Goal: Complete Application Form: Complete application form

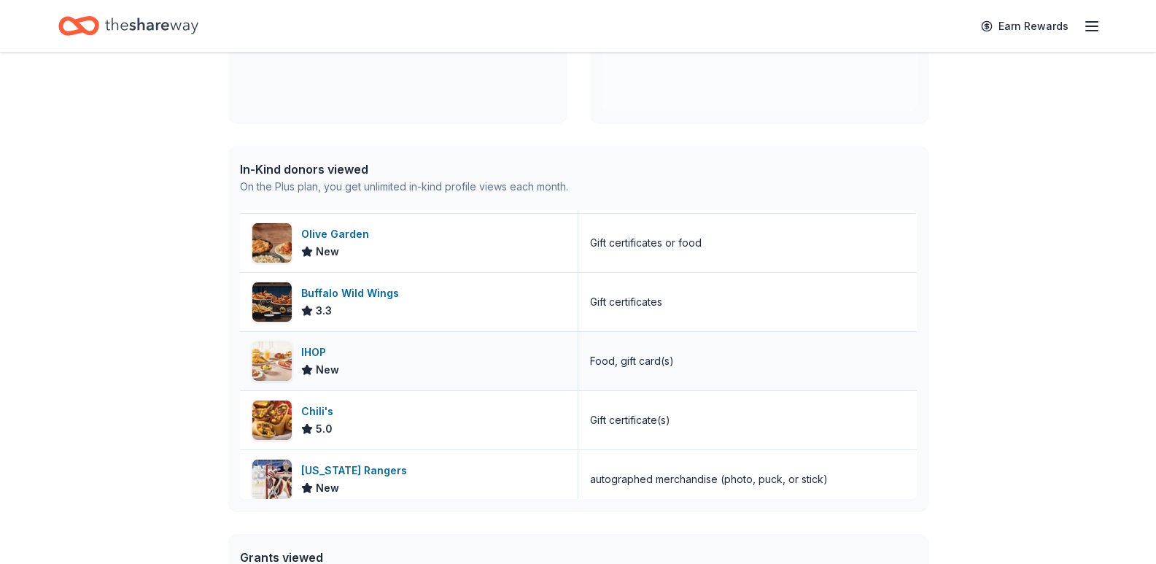
scroll to position [219, 0]
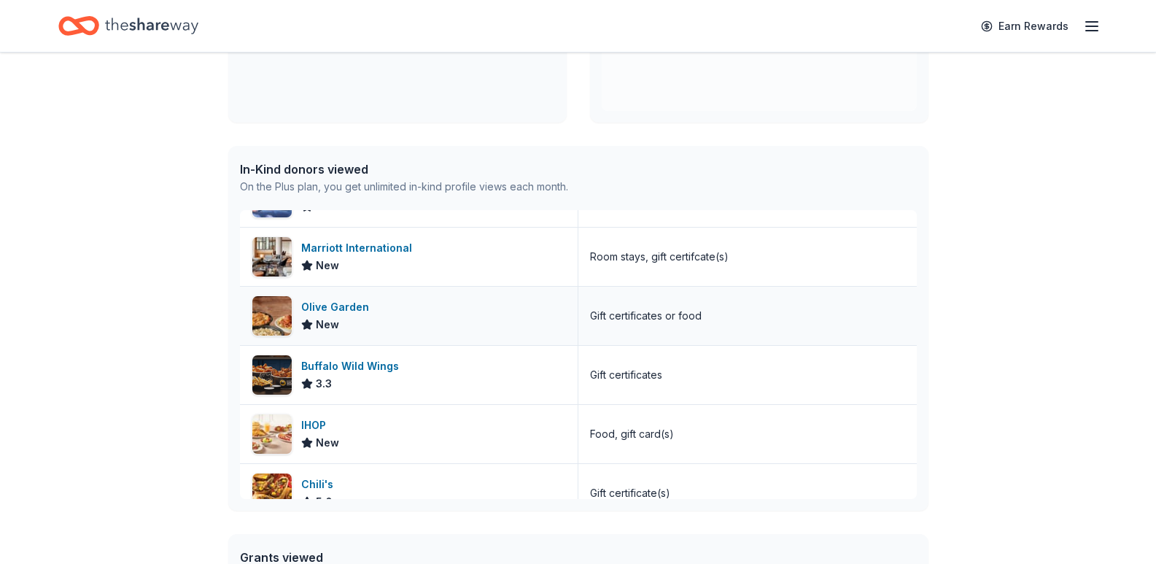
click at [343, 311] on div "Olive Garden" at bounding box center [338, 307] width 74 height 18
click at [352, 362] on div "Buffalo Wild Wings" at bounding box center [353, 366] width 104 height 18
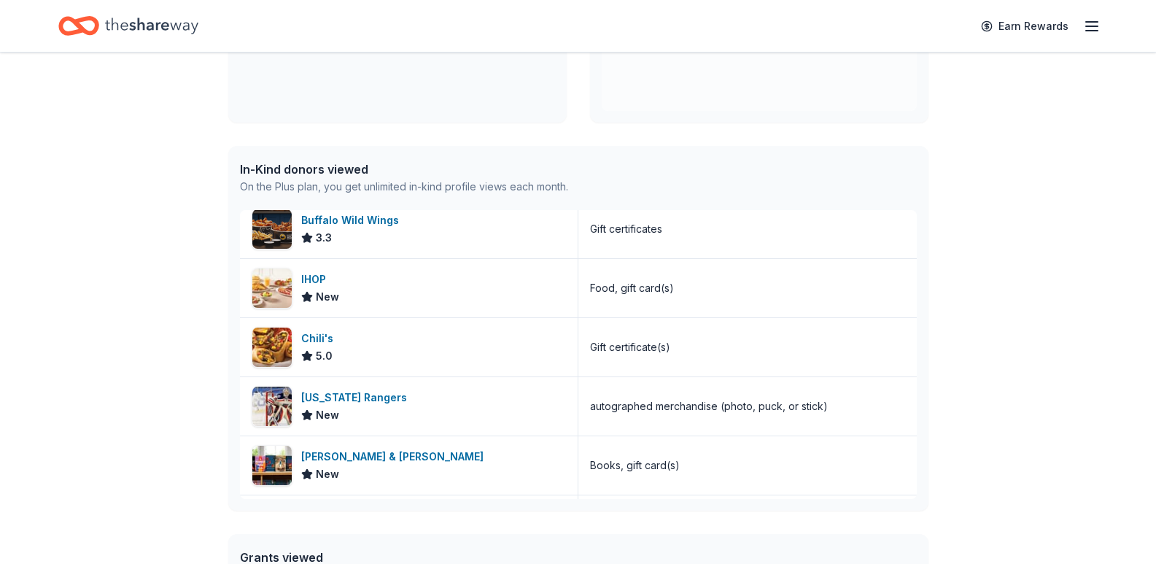
scroll to position [10, 0]
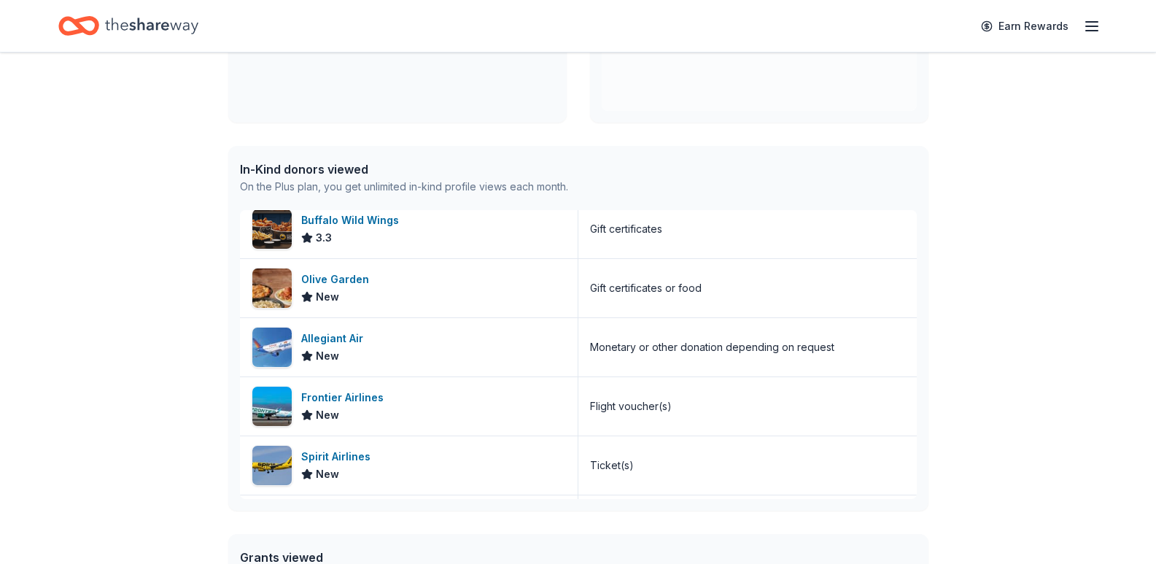
click at [317, 276] on div "Olive Garden" at bounding box center [338, 280] width 74 height 18
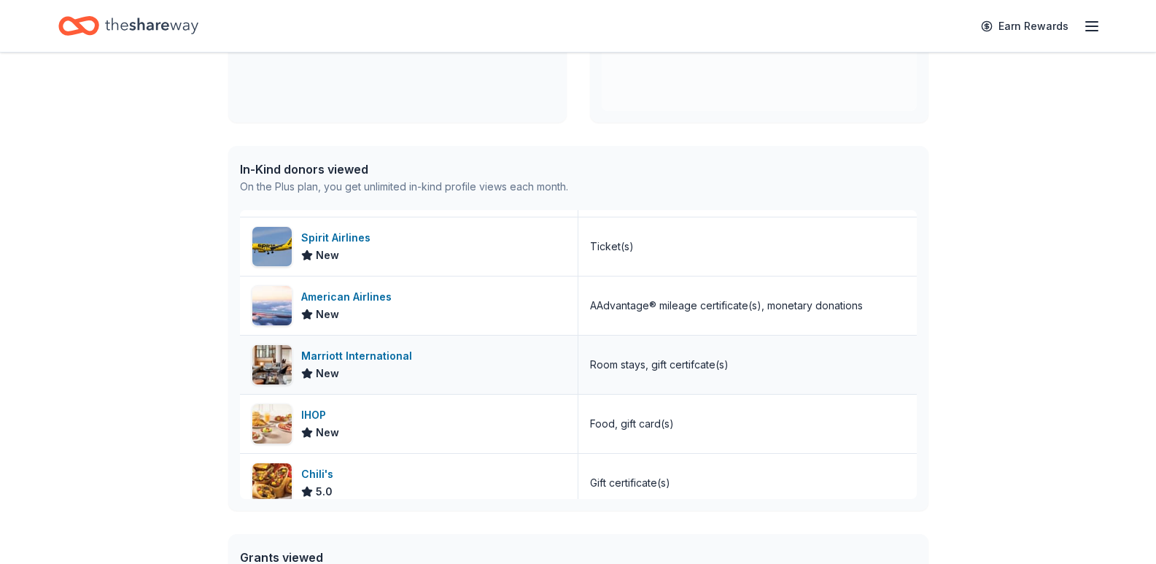
scroll to position [302, 0]
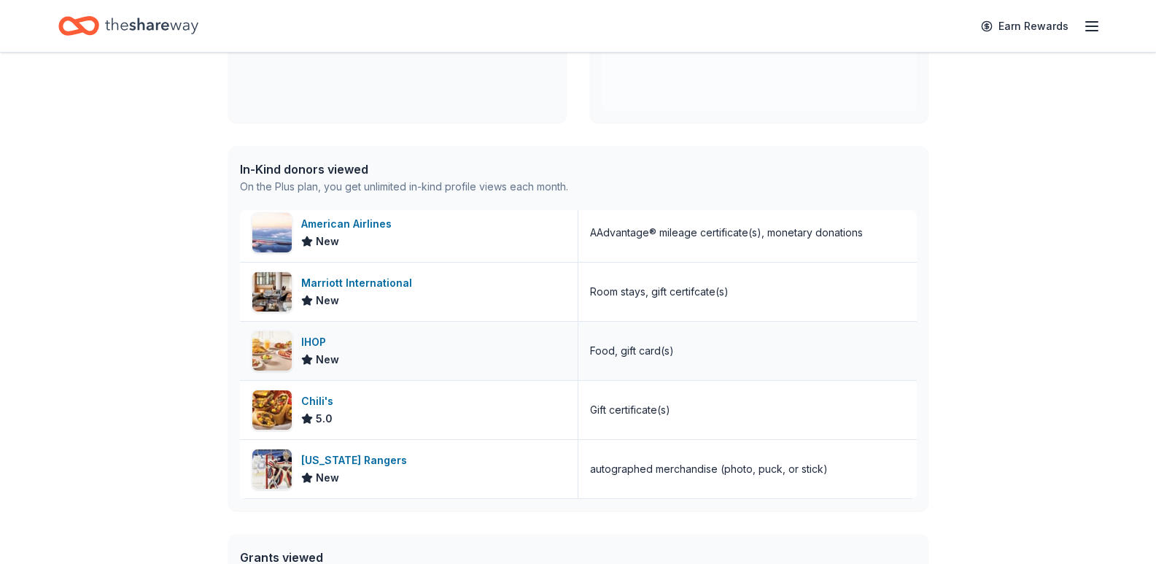
click at [308, 341] on div "IHOP" at bounding box center [320, 342] width 38 height 18
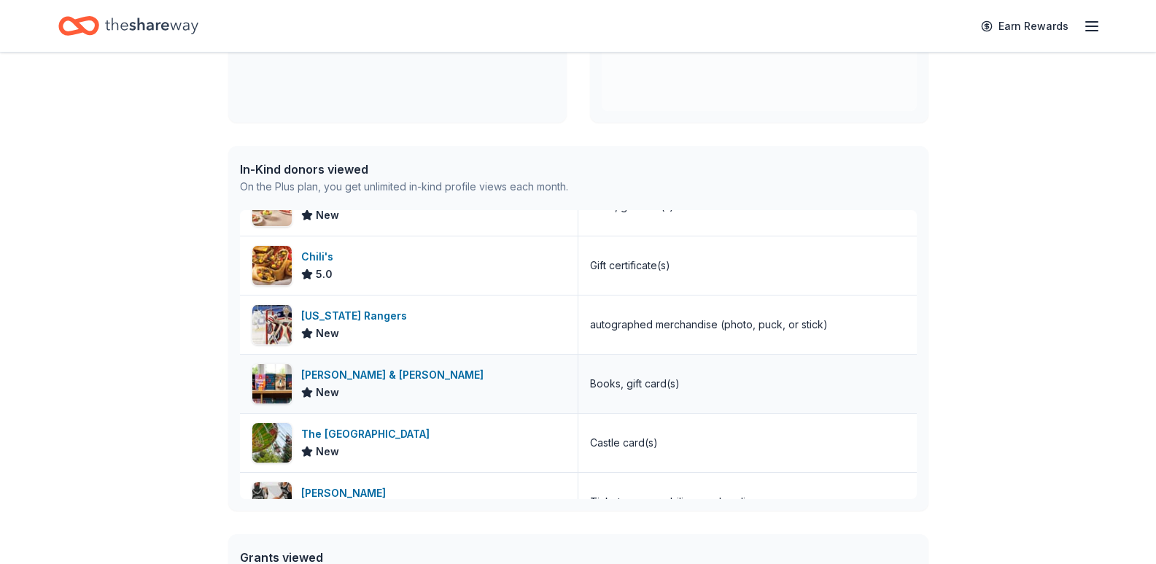
scroll to position [448, 0]
click at [340, 370] on div "[PERSON_NAME] & [PERSON_NAME]" at bounding box center [395, 374] width 188 height 18
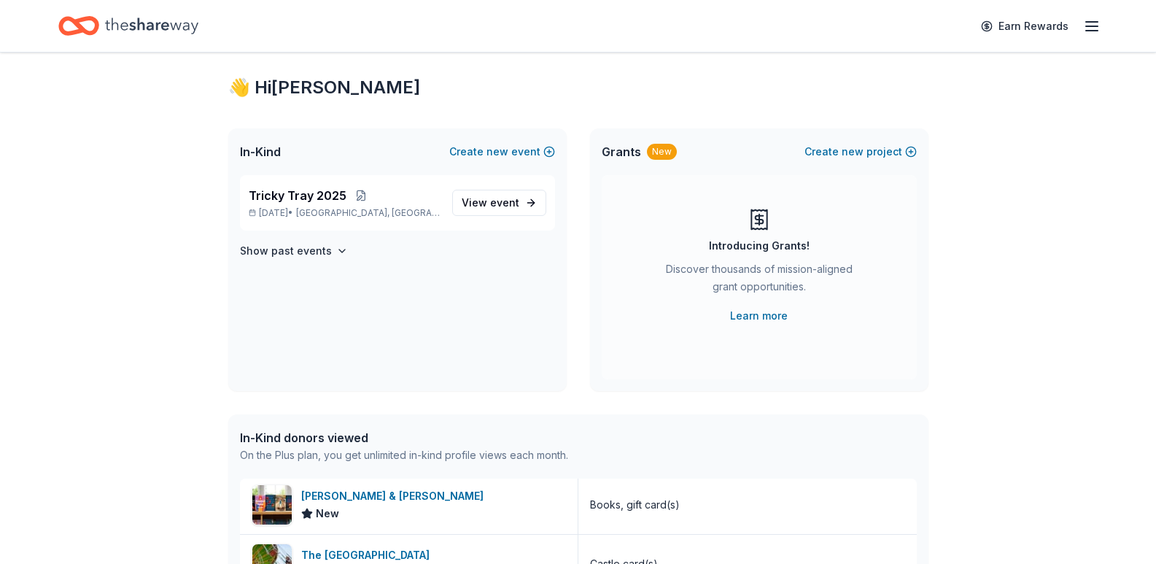
scroll to position [0, 0]
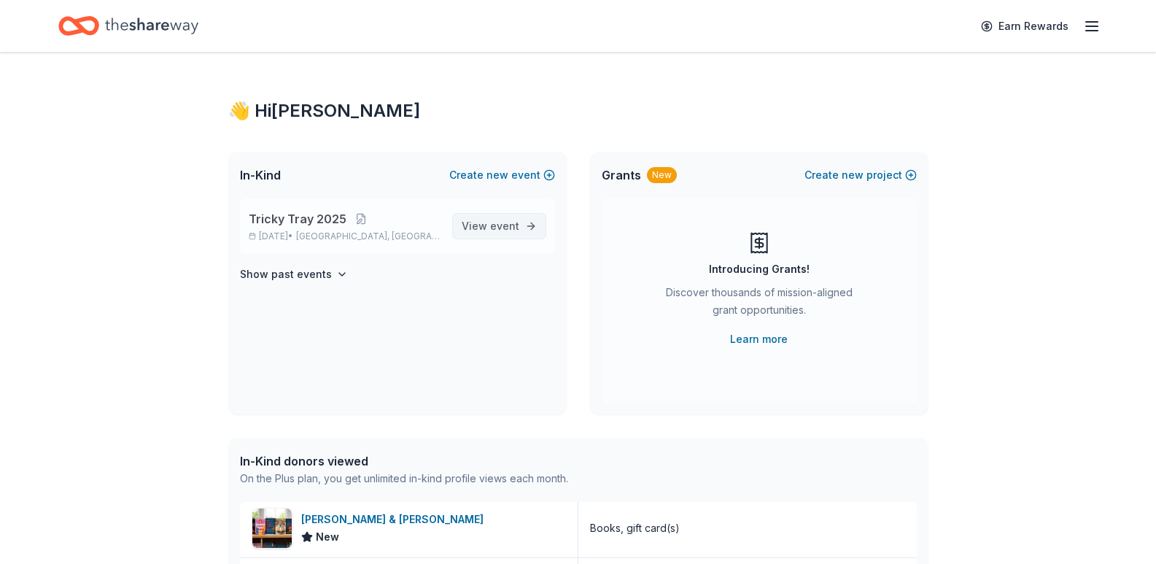
click at [497, 223] on span "event" at bounding box center [504, 226] width 29 height 12
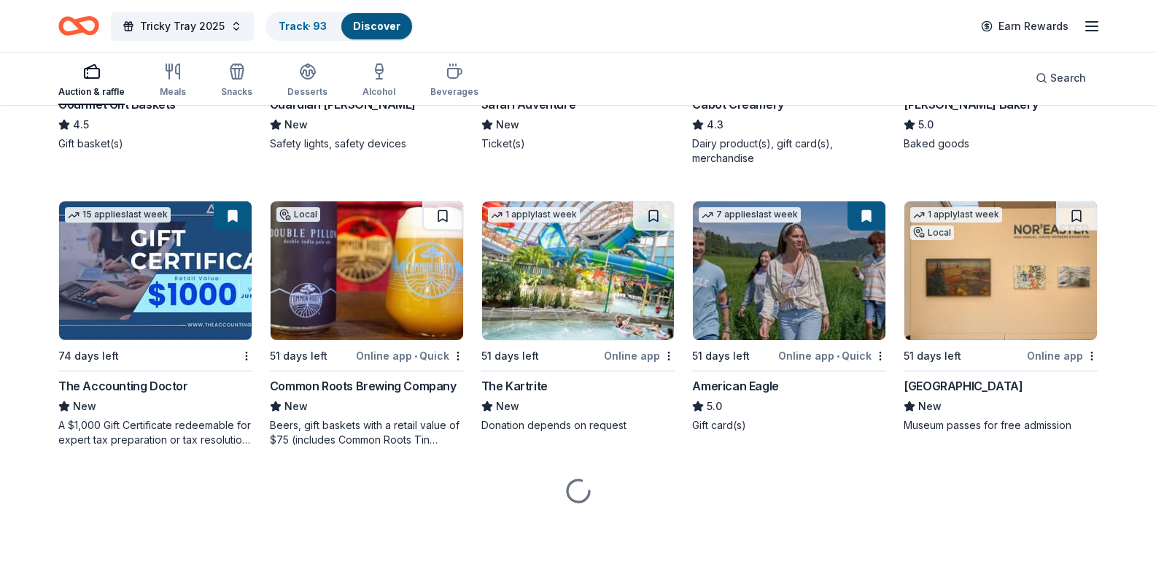
scroll to position [2035, 0]
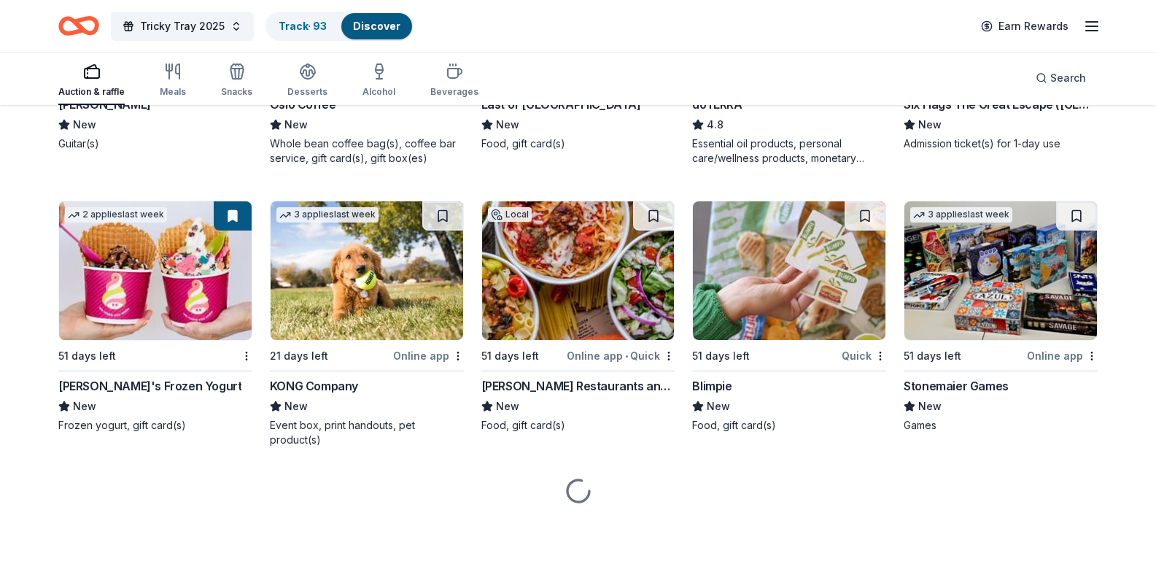
scroll to position [4807, 0]
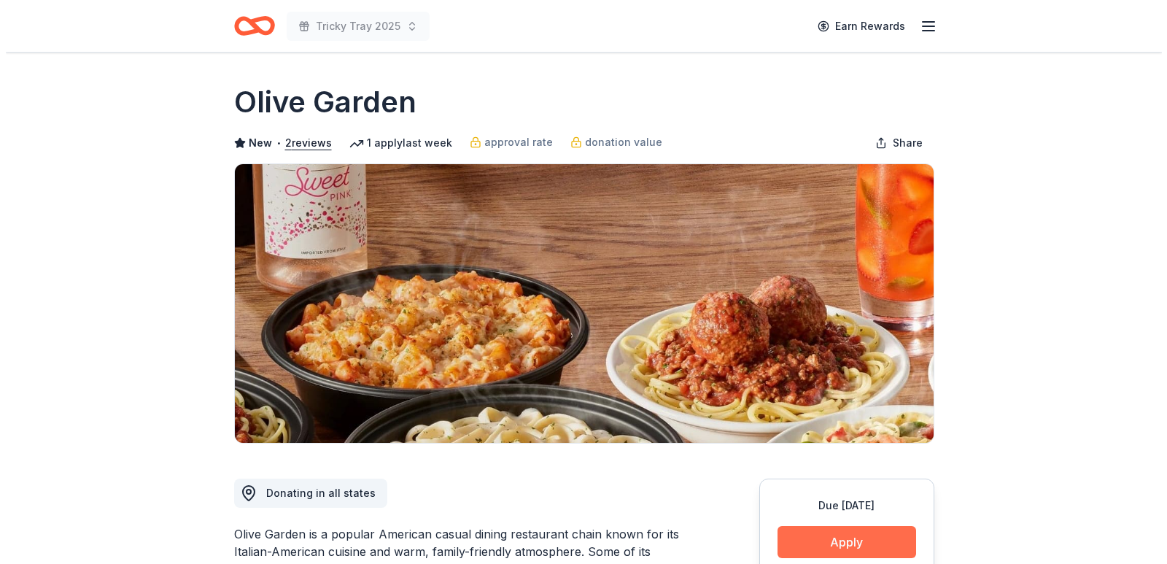
scroll to position [292, 0]
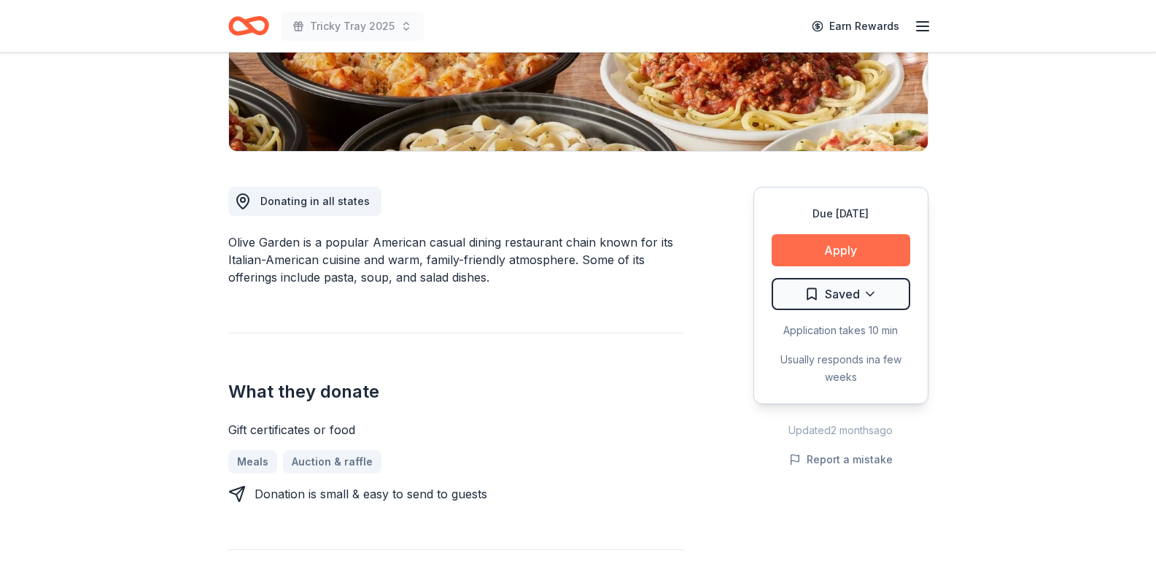
click at [836, 249] on button "Apply" at bounding box center [841, 250] width 139 height 32
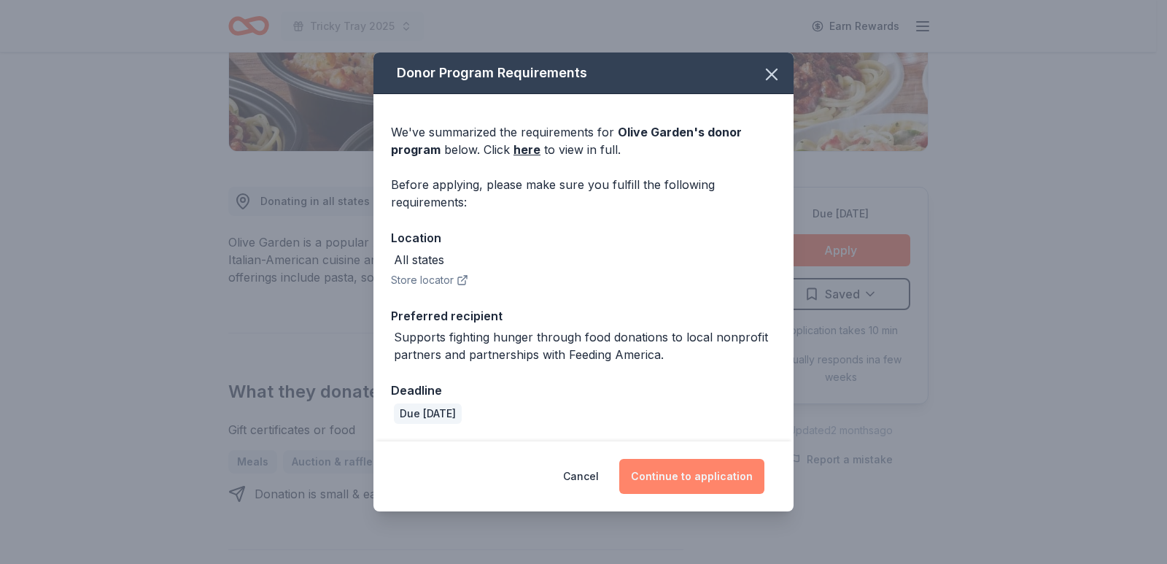
click at [693, 467] on button "Continue to application" at bounding box center [691, 476] width 145 height 35
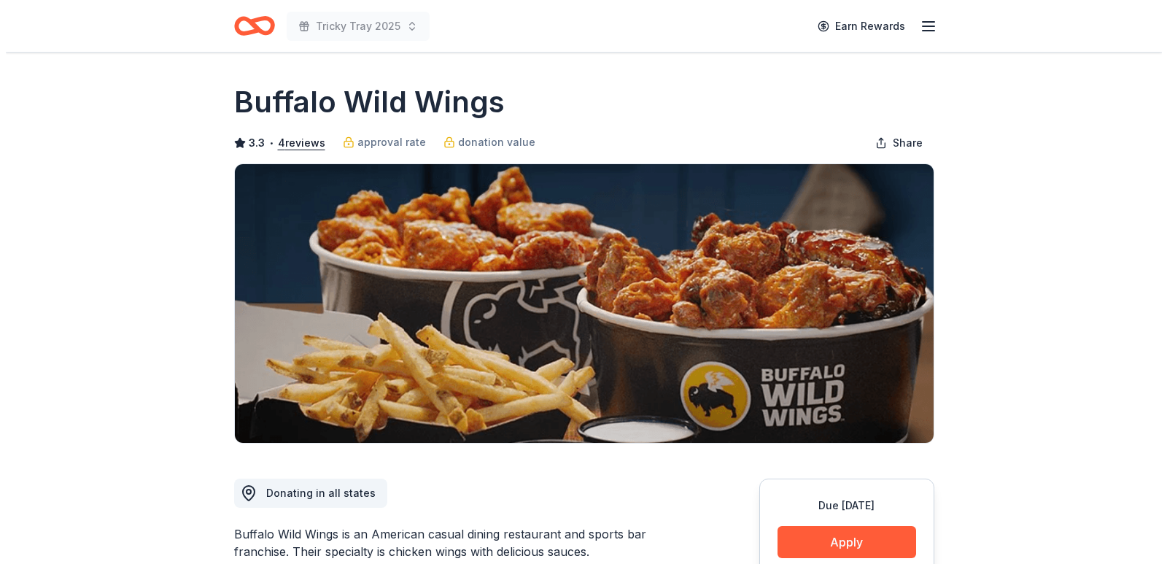
scroll to position [219, 0]
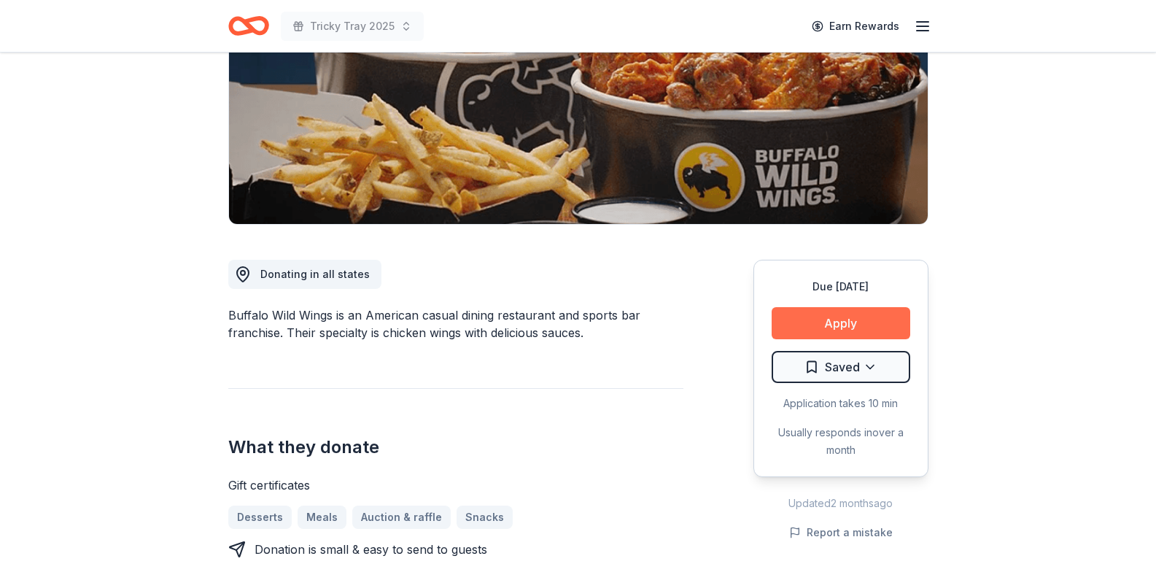
click at [827, 319] on button "Apply" at bounding box center [841, 323] width 139 height 32
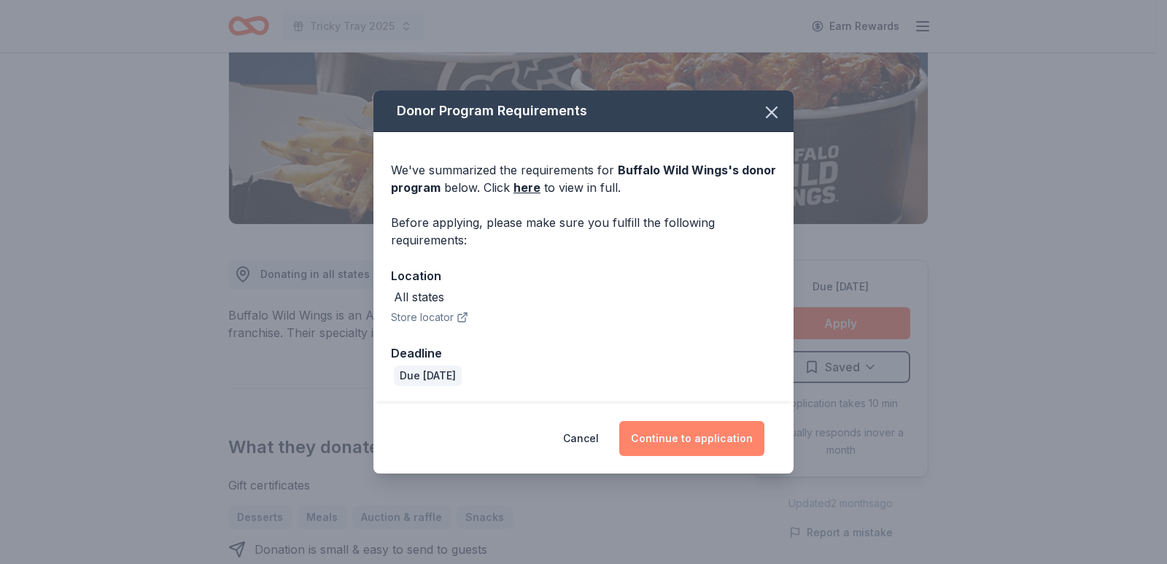
click at [697, 433] on button "Continue to application" at bounding box center [691, 438] width 145 height 35
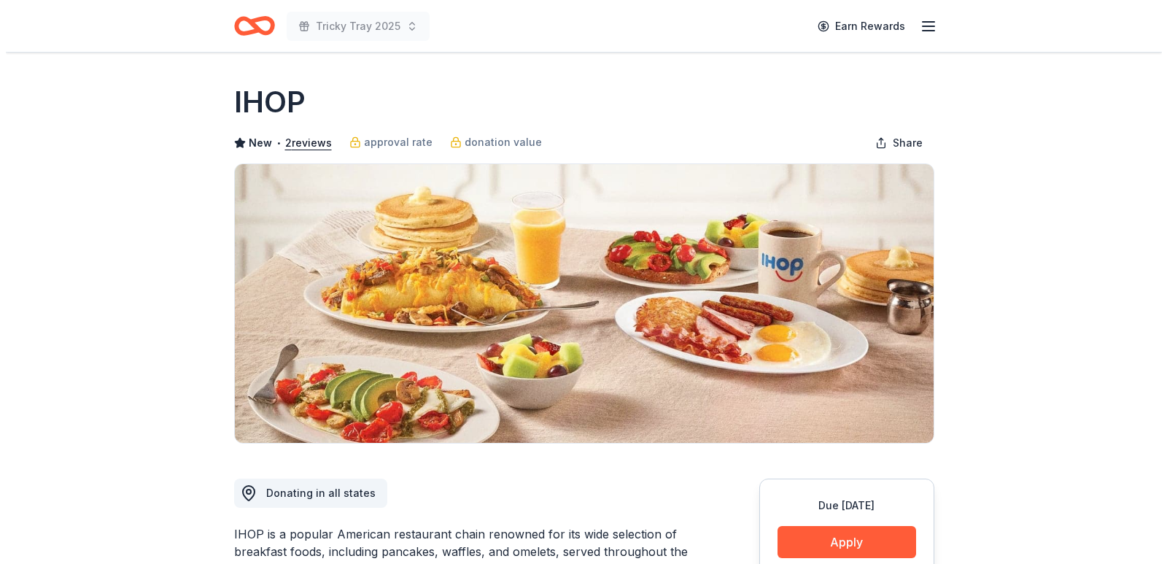
scroll to position [146, 0]
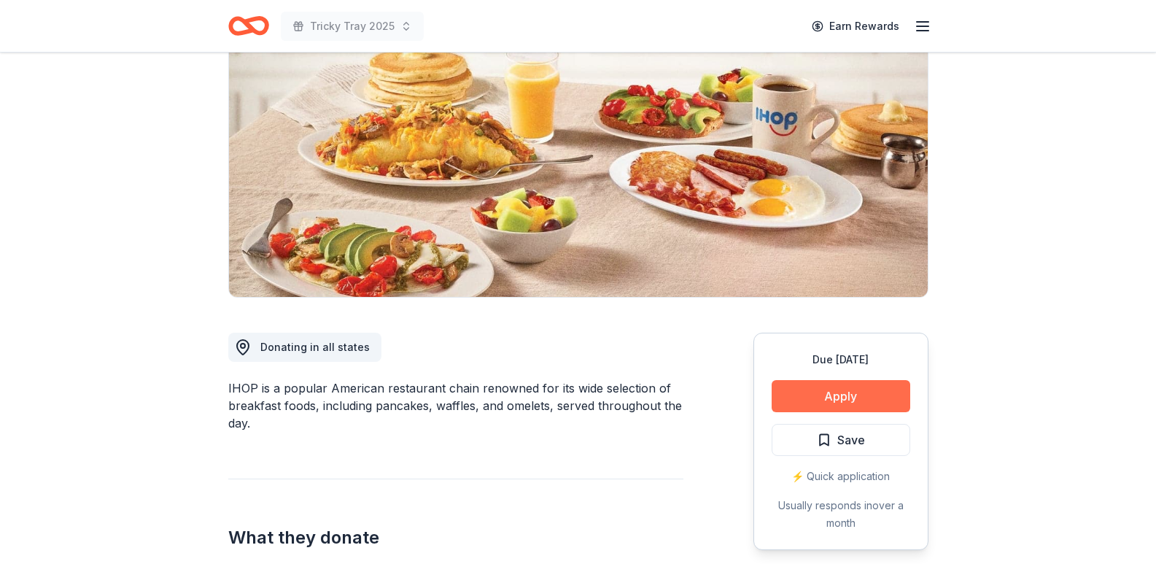
click at [838, 396] on button "Apply" at bounding box center [841, 396] width 139 height 32
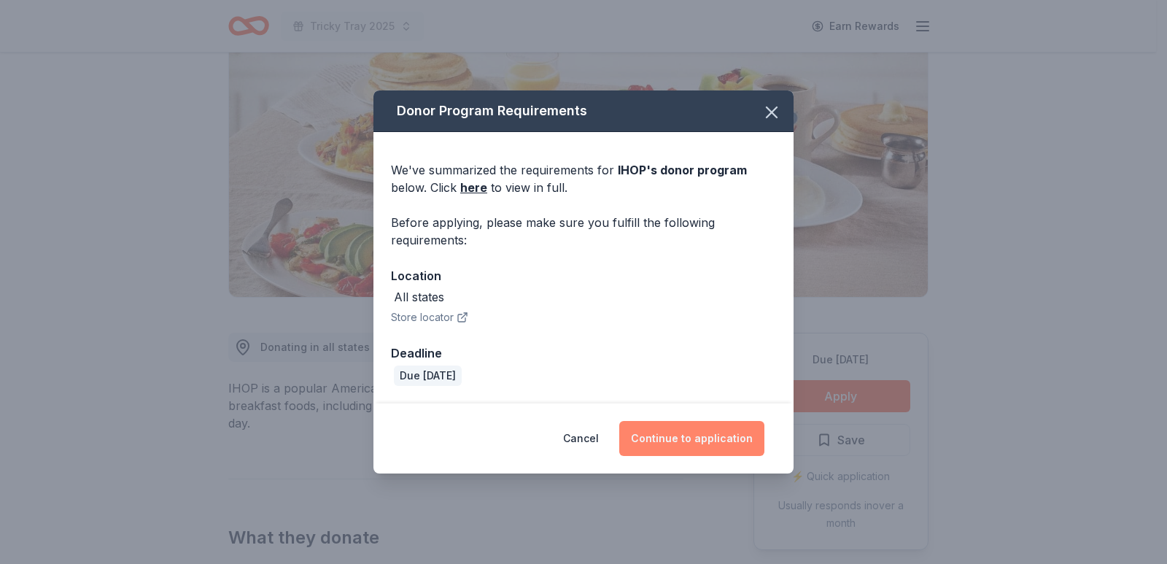
click at [702, 435] on button "Continue to application" at bounding box center [691, 438] width 145 height 35
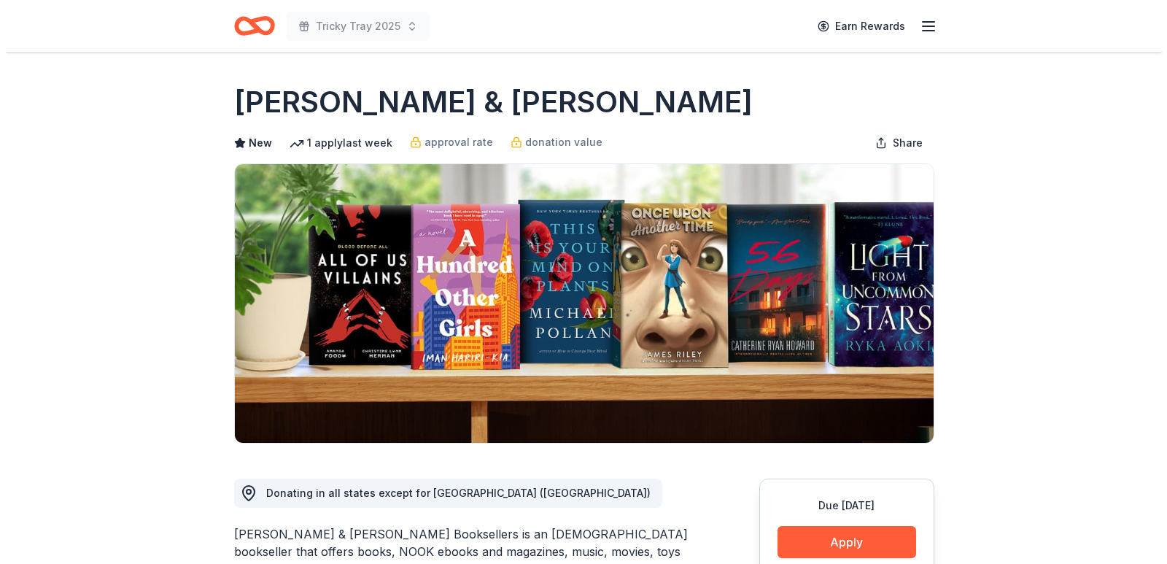
scroll to position [219, 0]
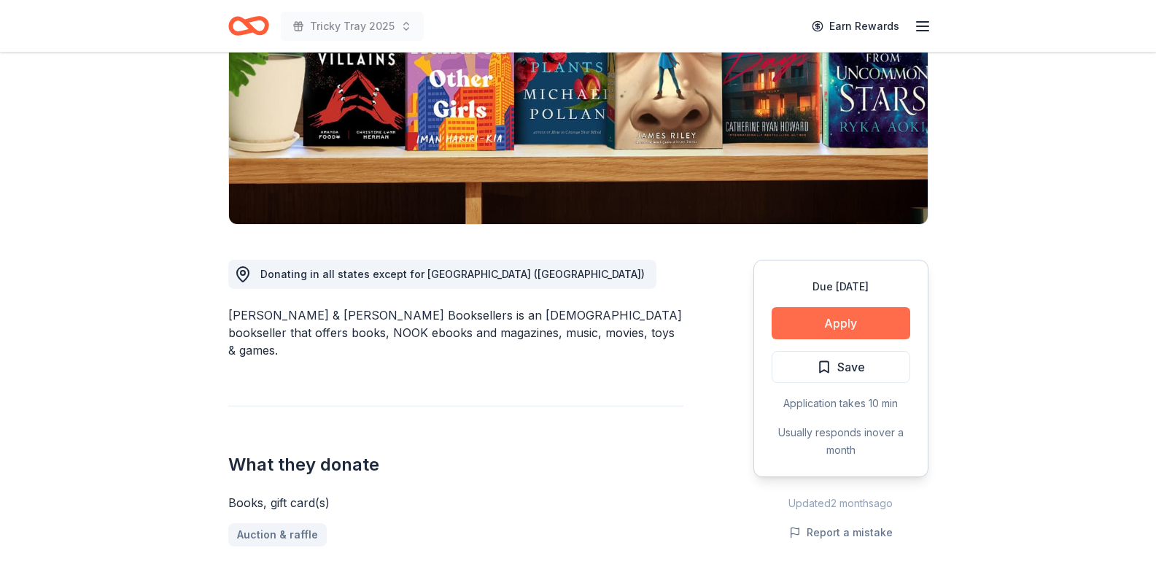
click at [839, 322] on button "Apply" at bounding box center [841, 323] width 139 height 32
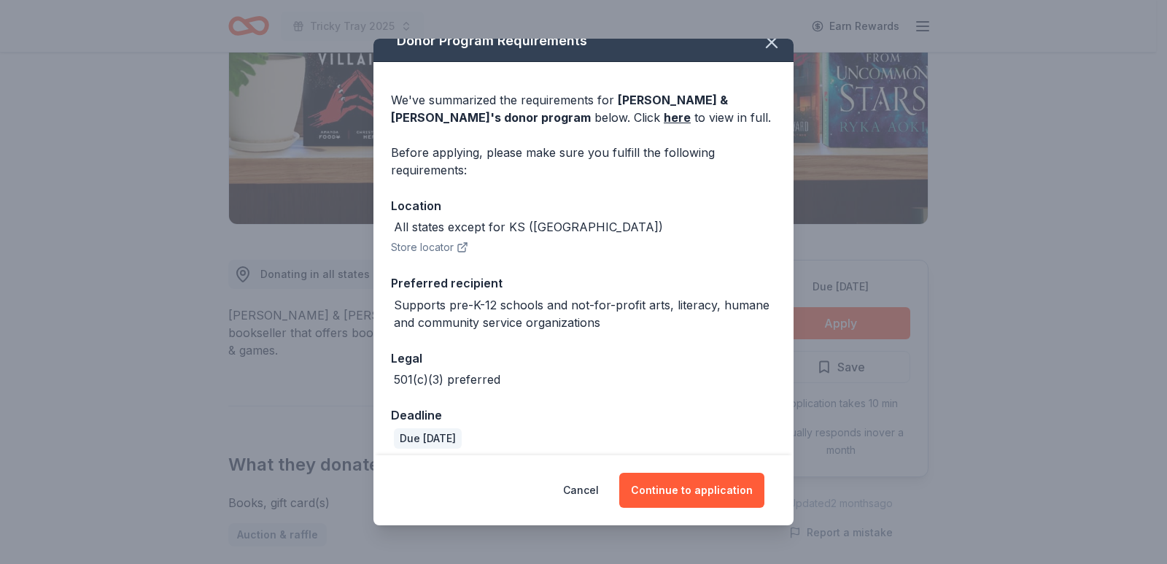
scroll to position [29, 0]
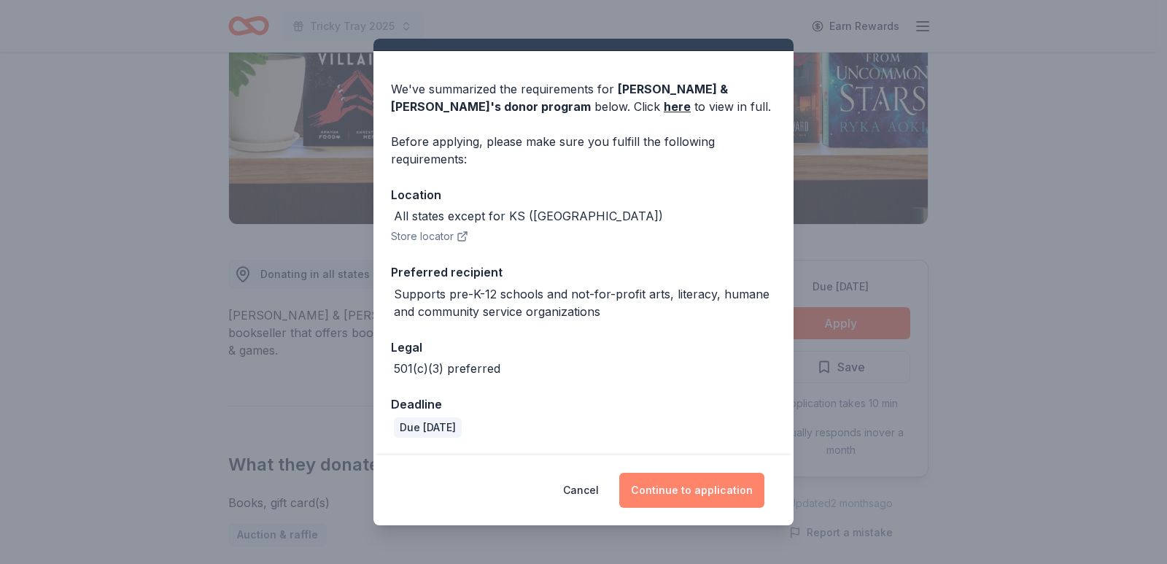
click at [697, 484] on button "Continue to application" at bounding box center [691, 490] width 145 height 35
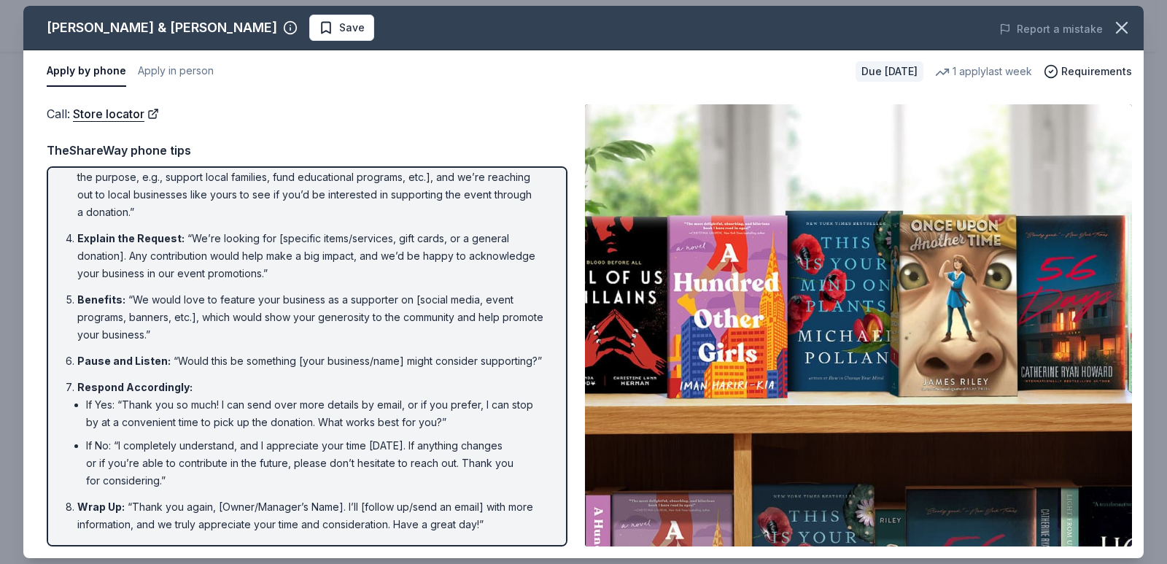
scroll to position [133, 0]
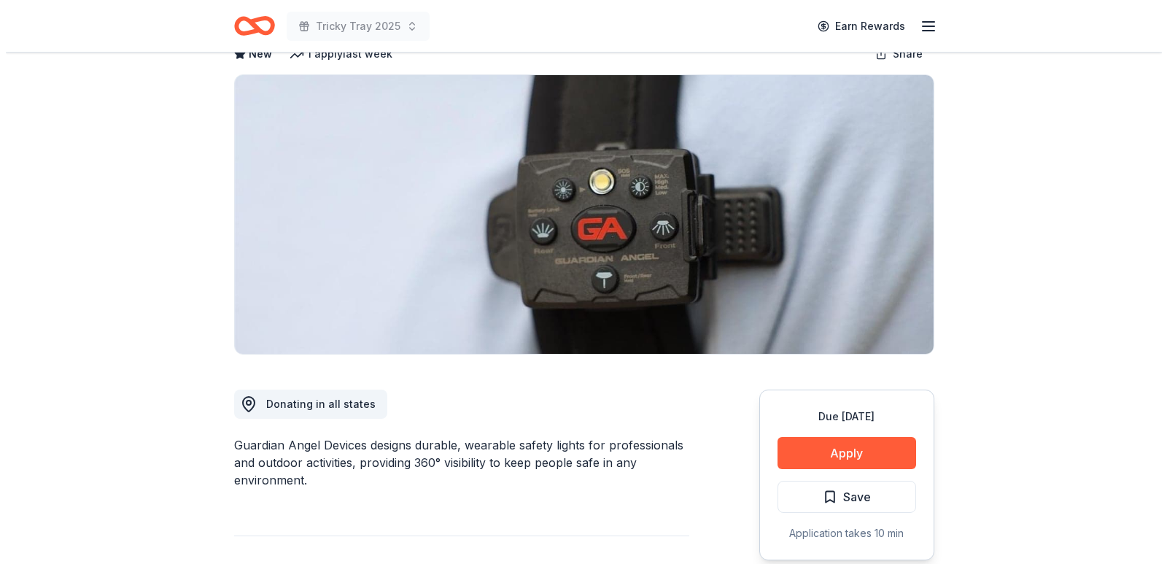
scroll to position [73, 0]
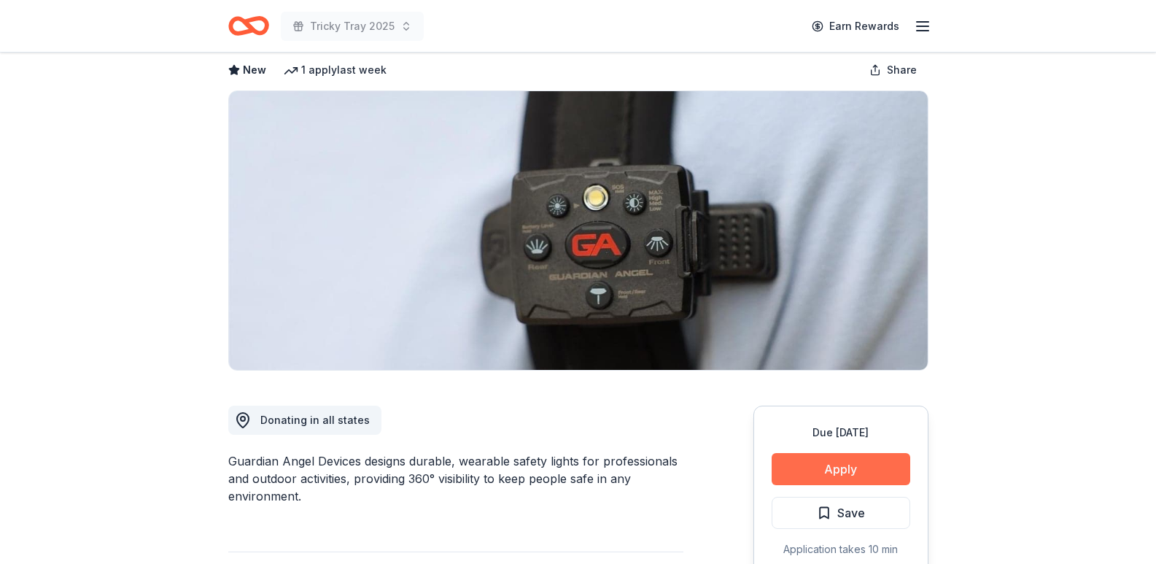
click at [845, 473] on button "Apply" at bounding box center [841, 469] width 139 height 32
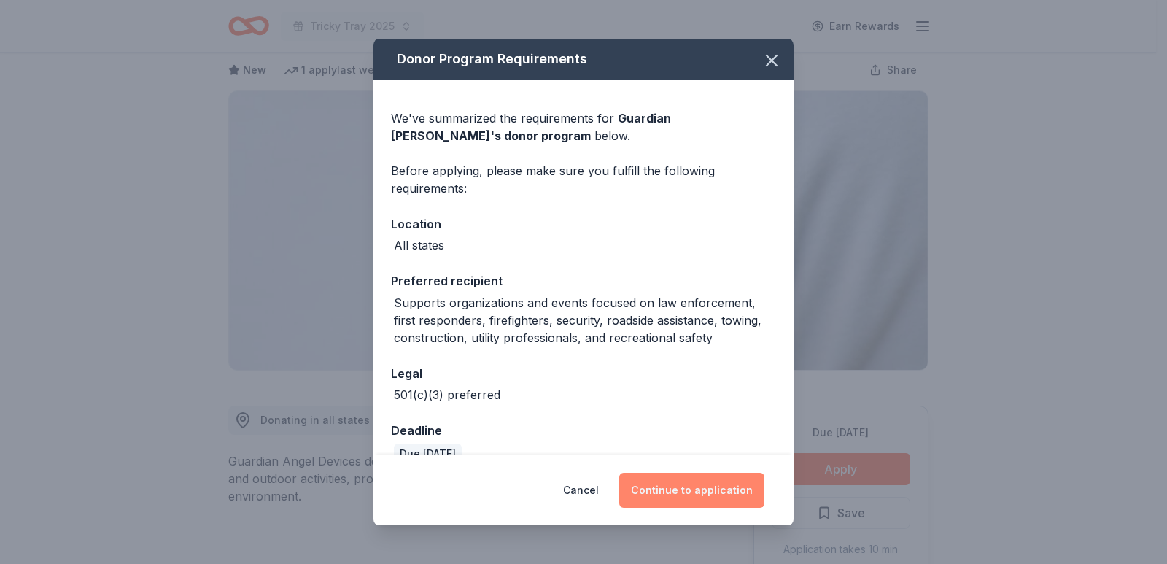
click at [686, 488] on button "Continue to application" at bounding box center [691, 490] width 145 height 35
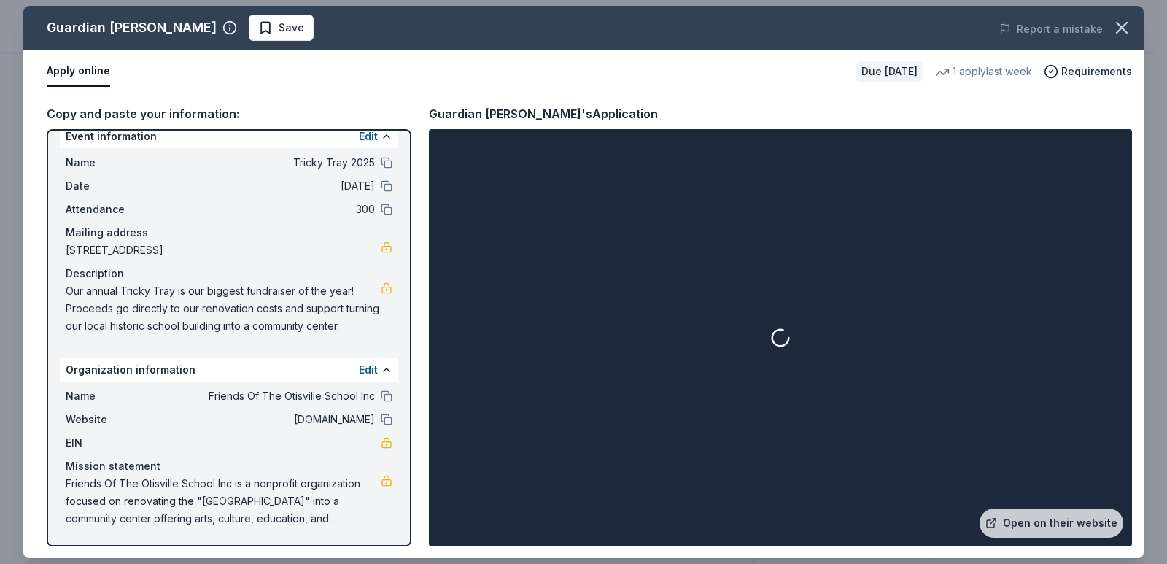
scroll to position [0, 0]
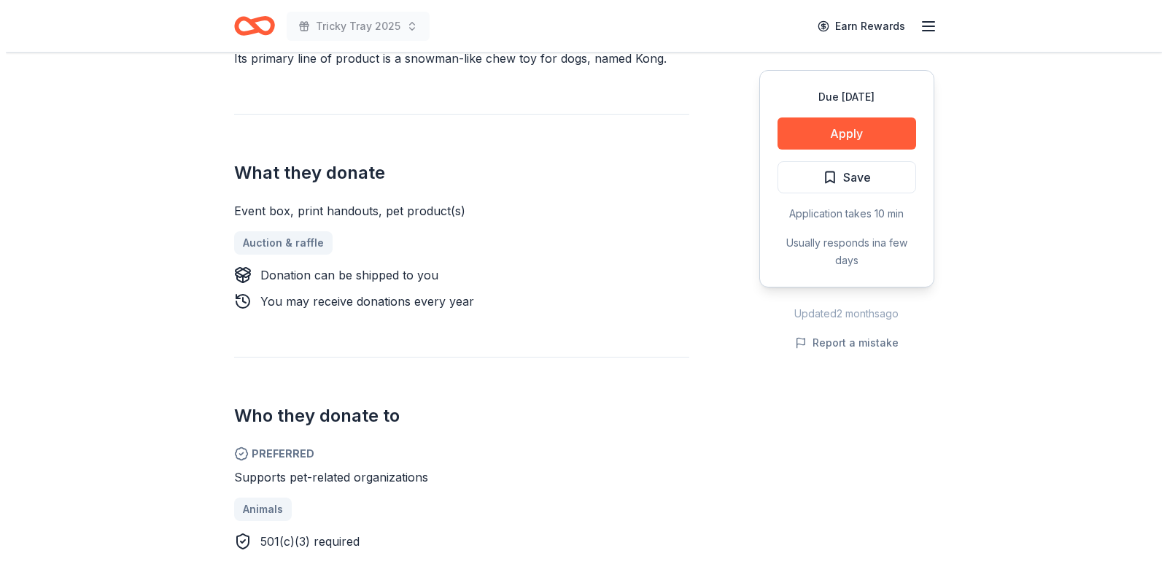
scroll to position [510, 0]
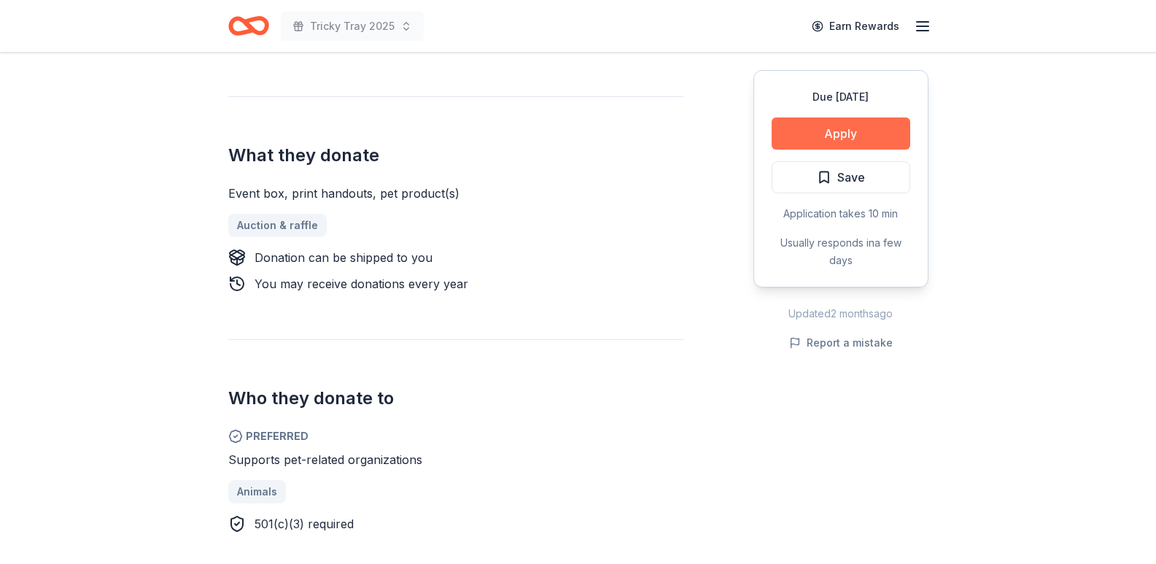
click at [842, 130] on button "Apply" at bounding box center [841, 133] width 139 height 32
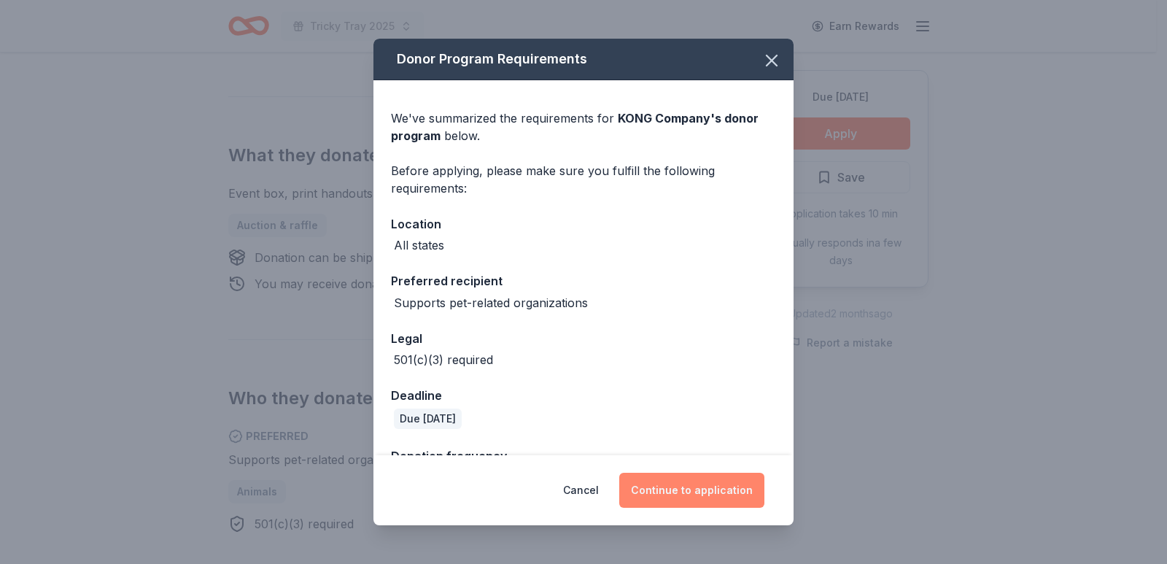
click at [691, 478] on button "Continue to application" at bounding box center [691, 490] width 145 height 35
